Goal: Find contact information: Find contact information

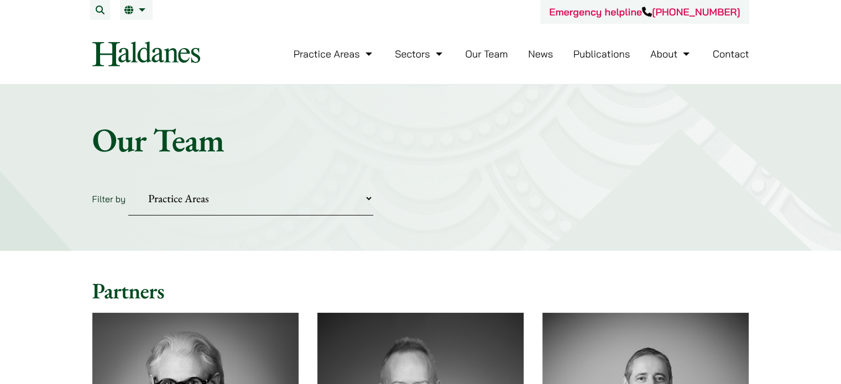
click at [728, 56] on link "Contact" at bounding box center [731, 54] width 36 height 13
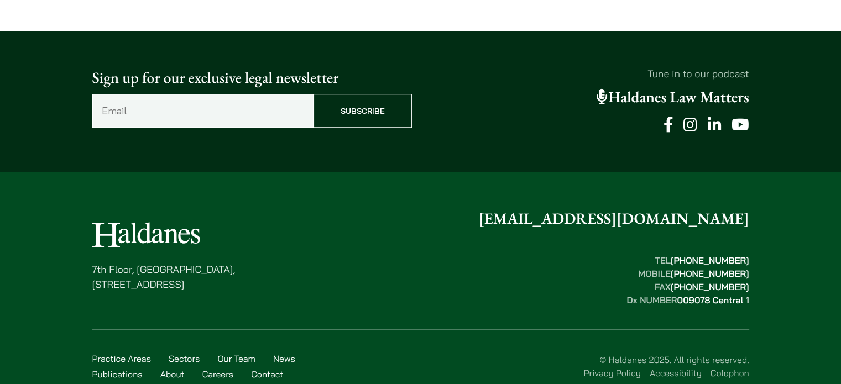
scroll to position [916, 0]
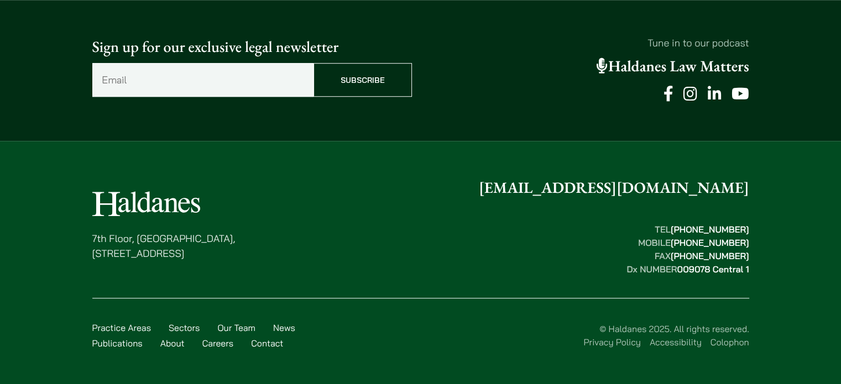
click at [221, 344] on link "Careers" at bounding box center [218, 343] width 32 height 11
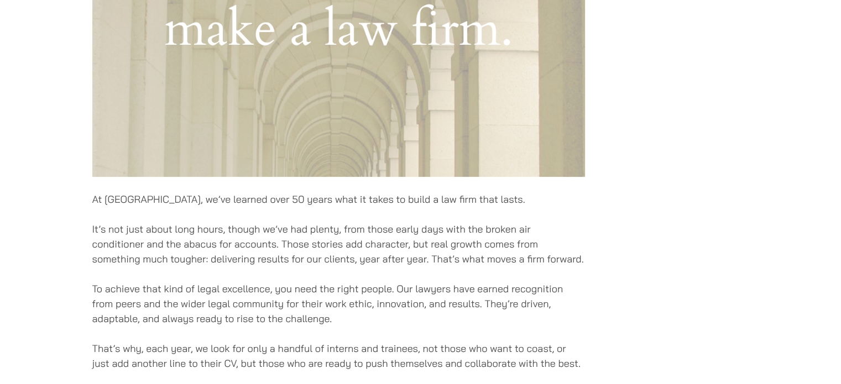
scroll to position [885, 0]
